Goal: Task Accomplishment & Management: Manage account settings

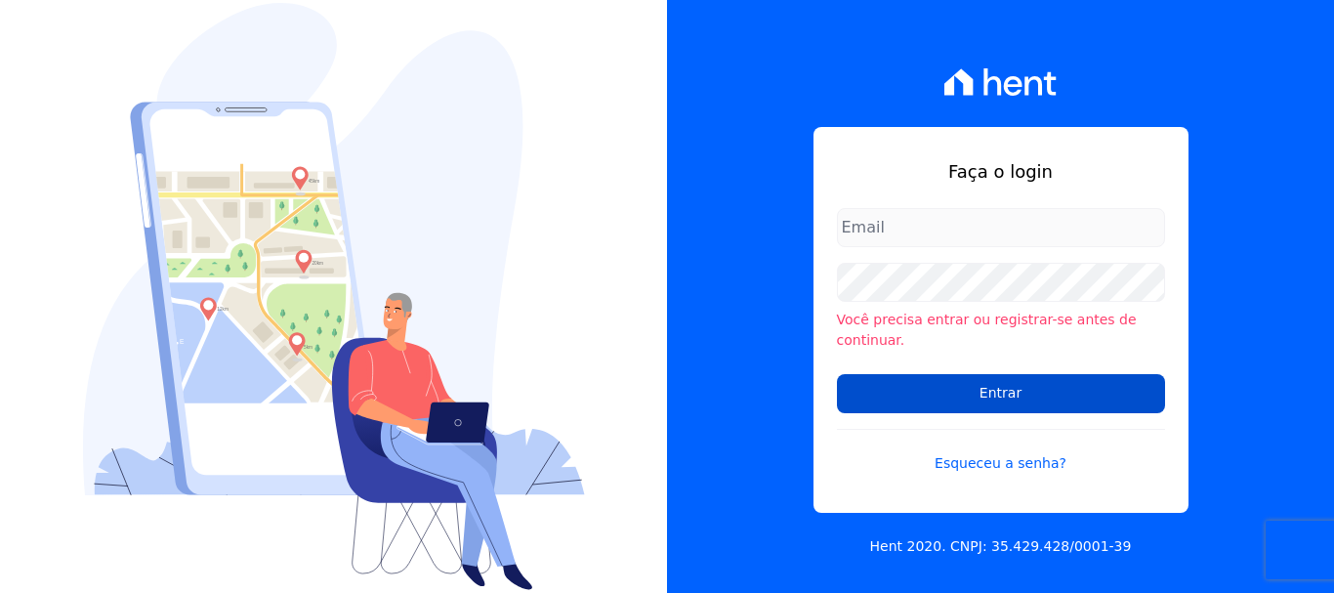
type input "[EMAIL_ADDRESS][DOMAIN_NAME]"
click at [1078, 381] on input "Entrar" at bounding box center [1001, 393] width 328 height 39
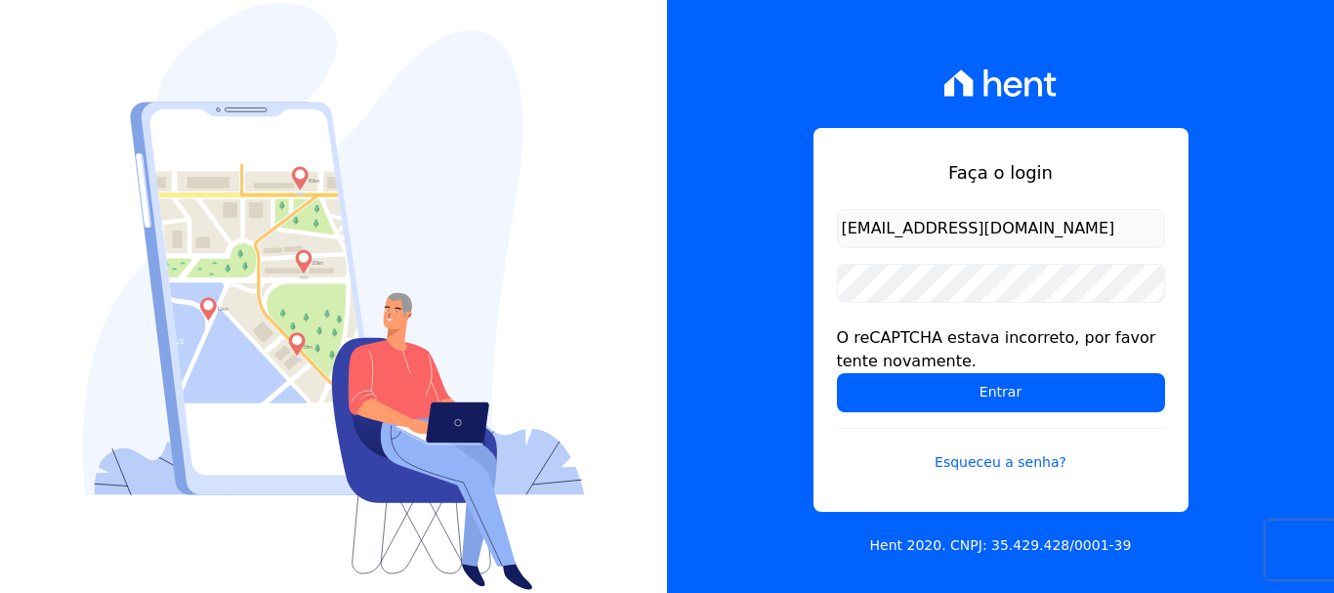
click at [1078, 381] on input "Entrar" at bounding box center [1001, 392] width 328 height 39
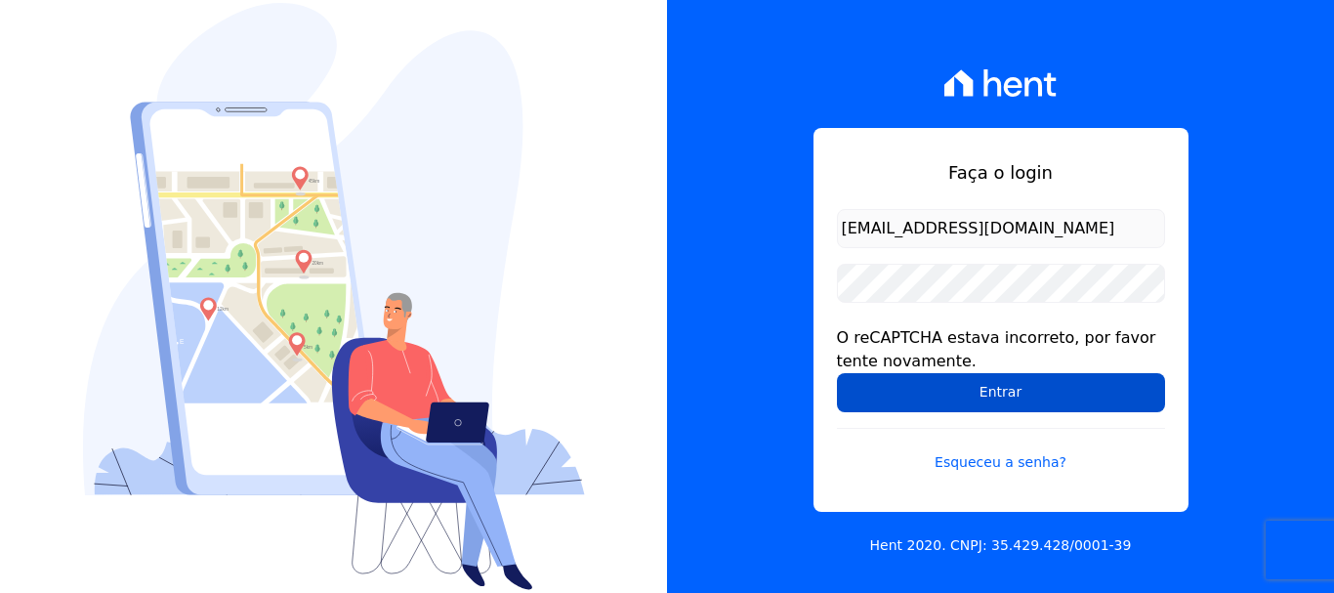
click at [985, 384] on input "Entrar" at bounding box center [1001, 392] width 328 height 39
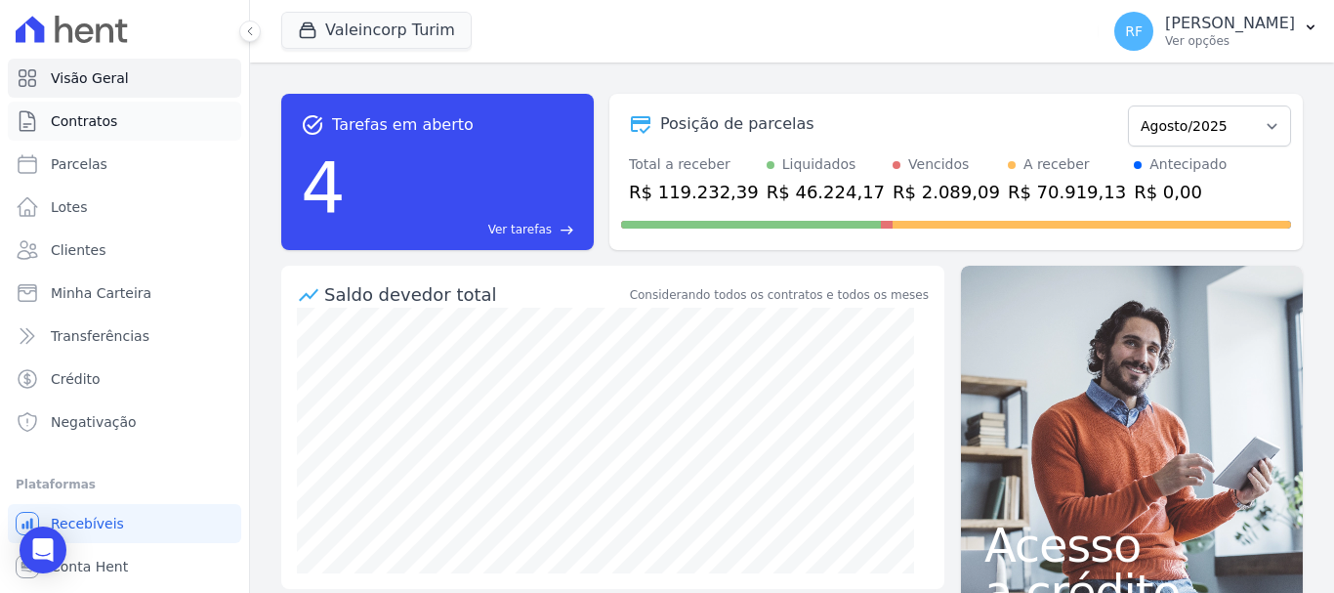
click at [131, 140] on link "Contratos" at bounding box center [124, 121] width 233 height 39
click at [132, 149] on link "Parcelas" at bounding box center [124, 164] width 233 height 39
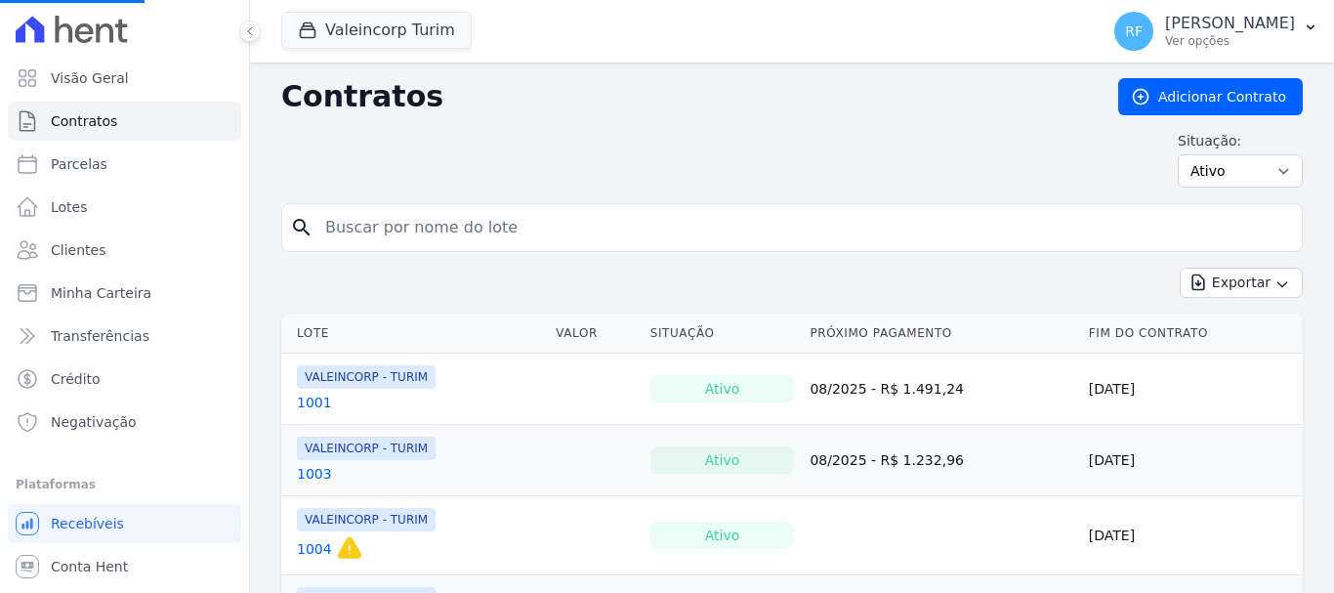
select select
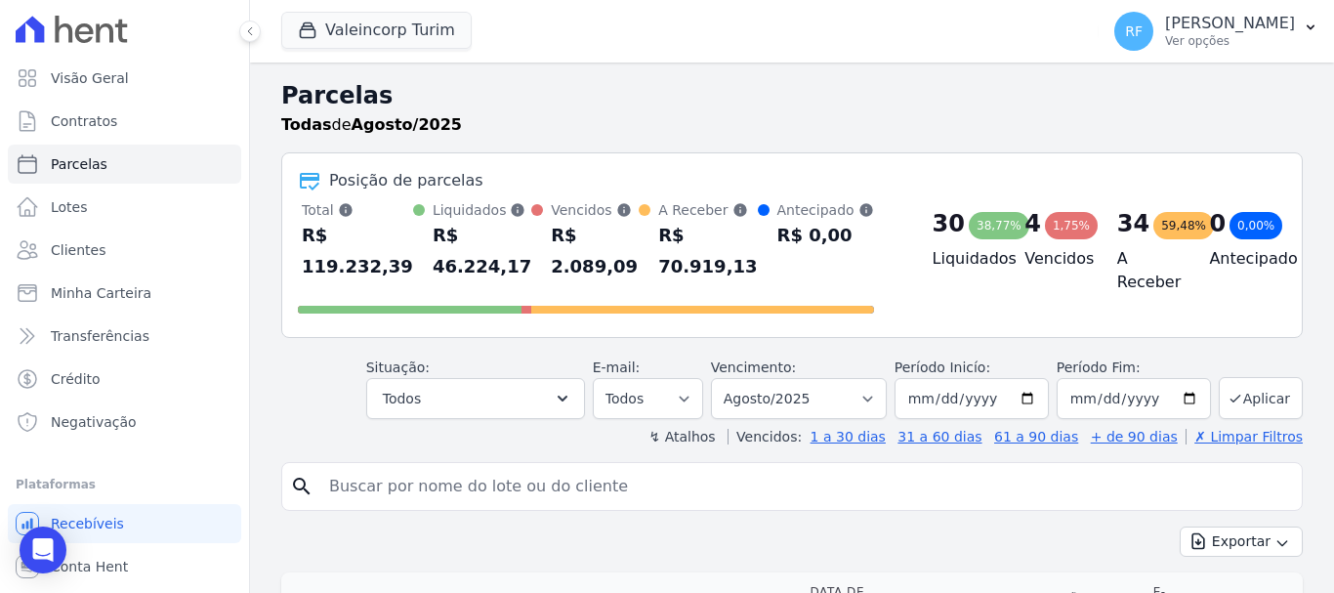
click at [450, 232] on div "R$ 46.224,17" at bounding box center [482, 251] width 99 height 63
click at [459, 471] on input "search" at bounding box center [805, 486] width 977 height 39
type input "joão vitor"
select select
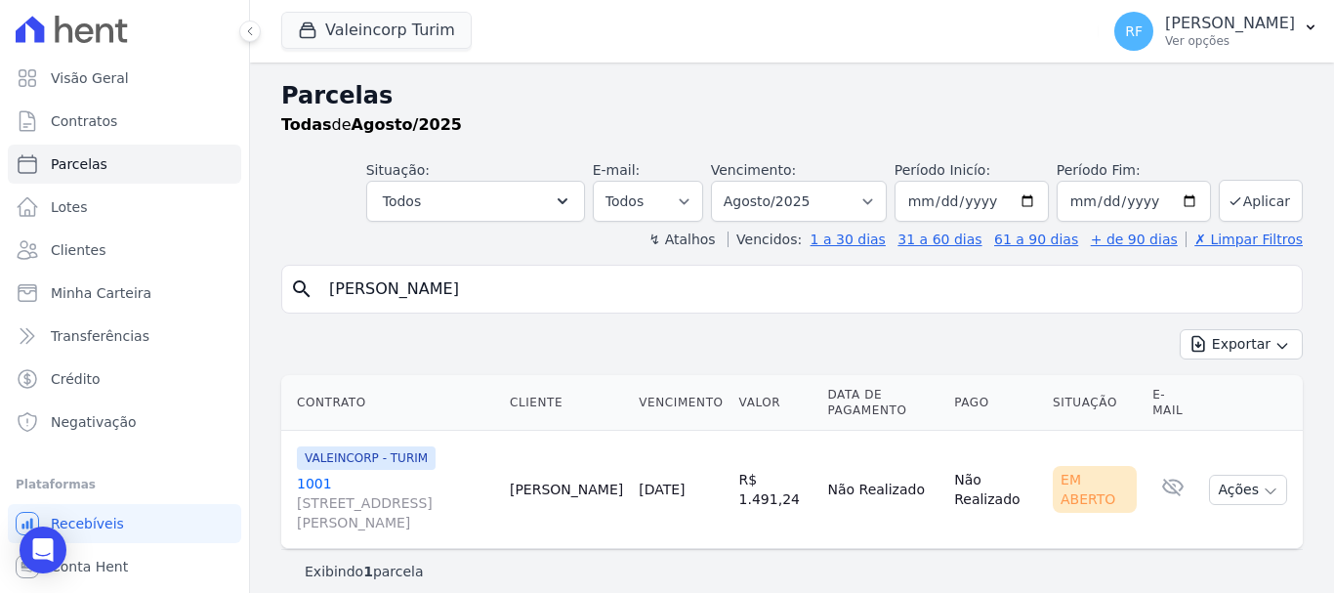
scroll to position [16, 0]
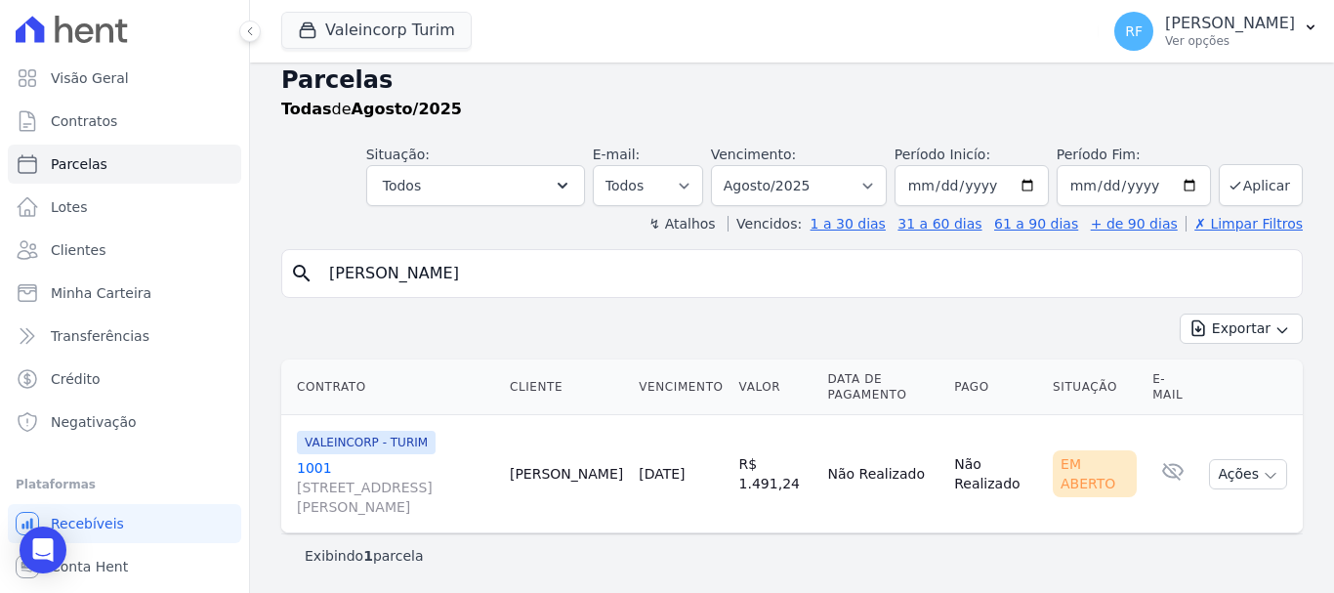
click at [314, 466] on link "1001 Rua Getúlio Borges da Fonseca , 96, AP 102 , Operário" at bounding box center [395, 487] width 197 height 59
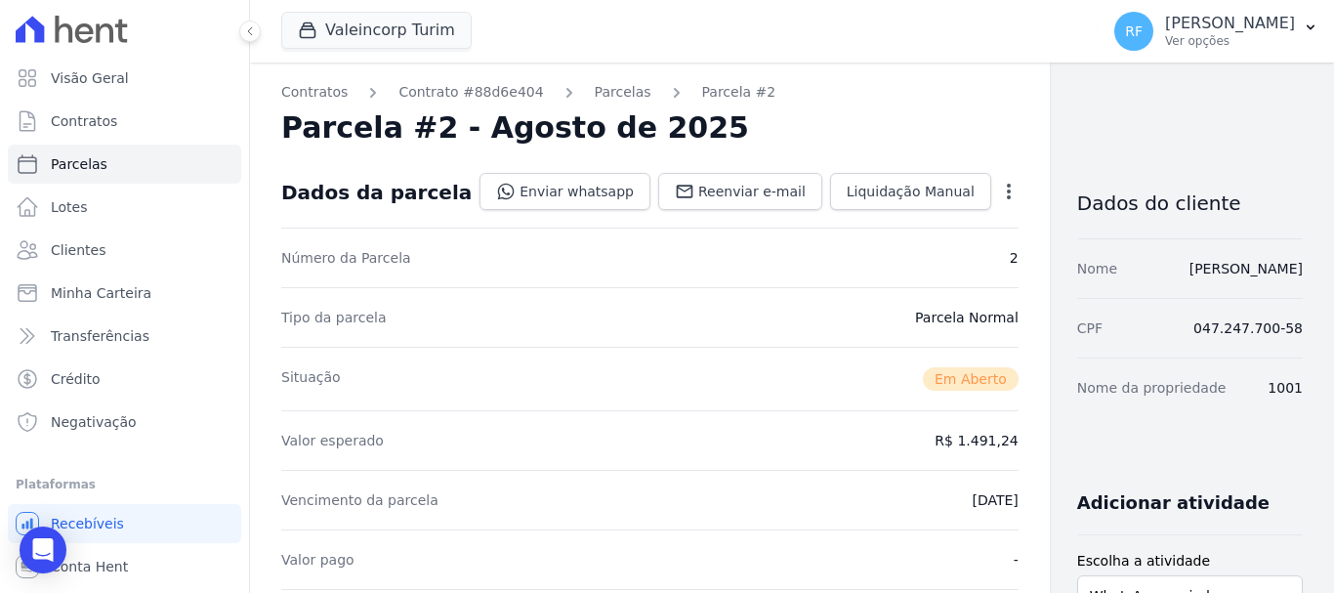
select select
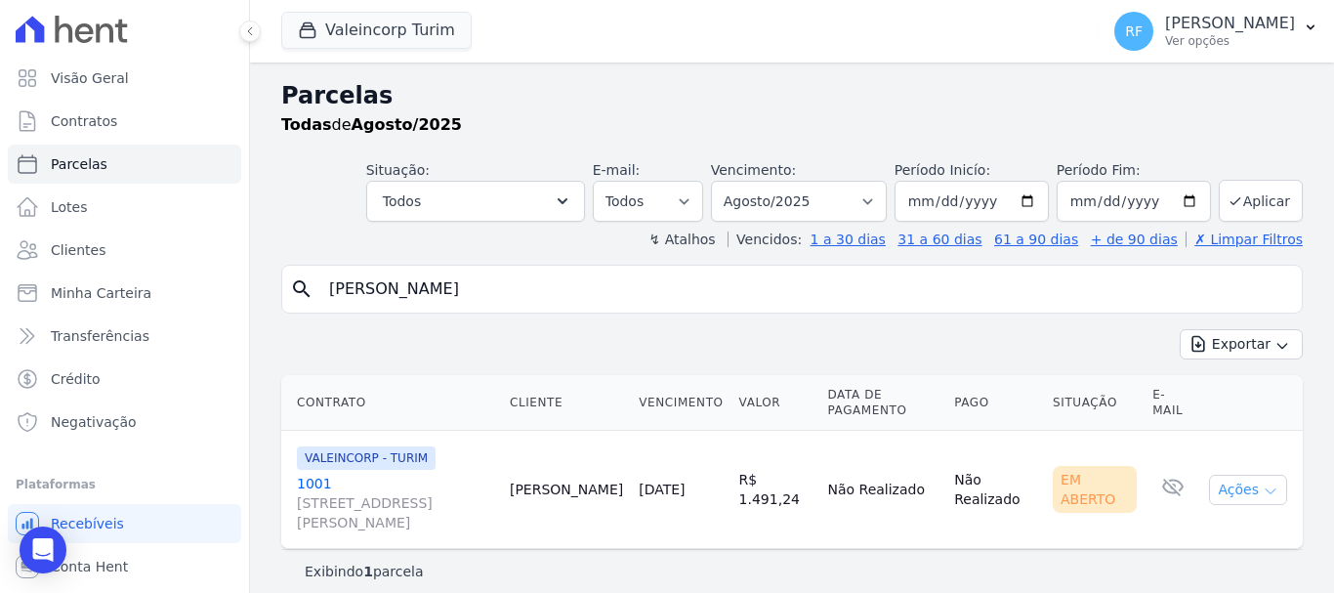
click at [1263, 497] on icon "button" at bounding box center [1271, 492] width 16 height 16
click at [1237, 525] on link "Ver boleto" at bounding box center [1241, 535] width 188 height 36
